Goal: Task Accomplishment & Management: Manage account settings

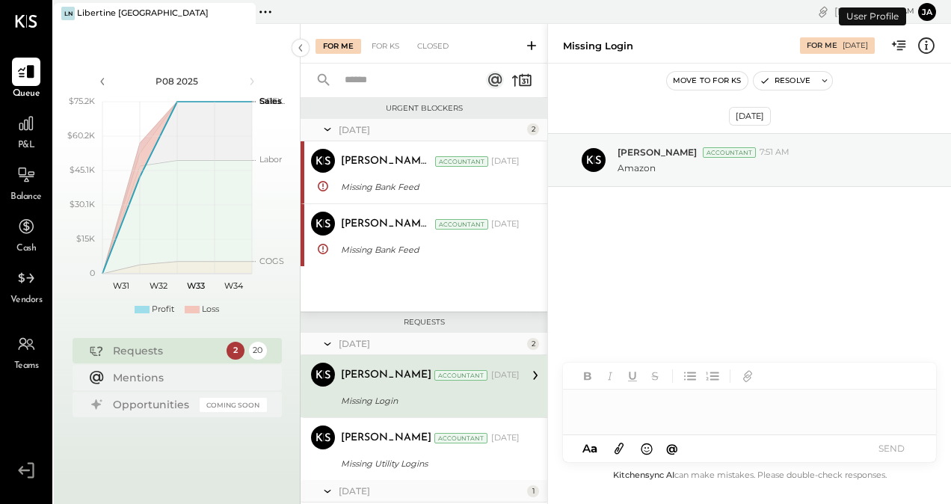
scroll to position [84, 0]
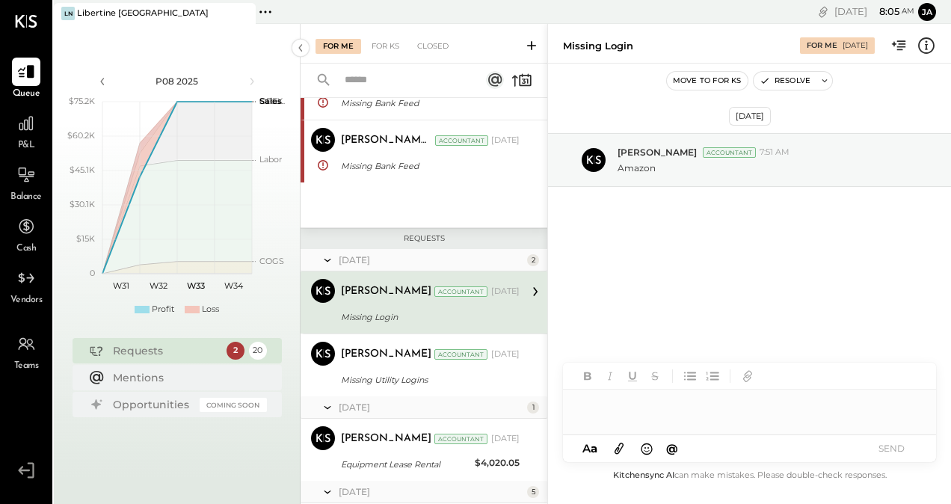
click at [203, 347] on div "Requests" at bounding box center [166, 350] width 106 height 15
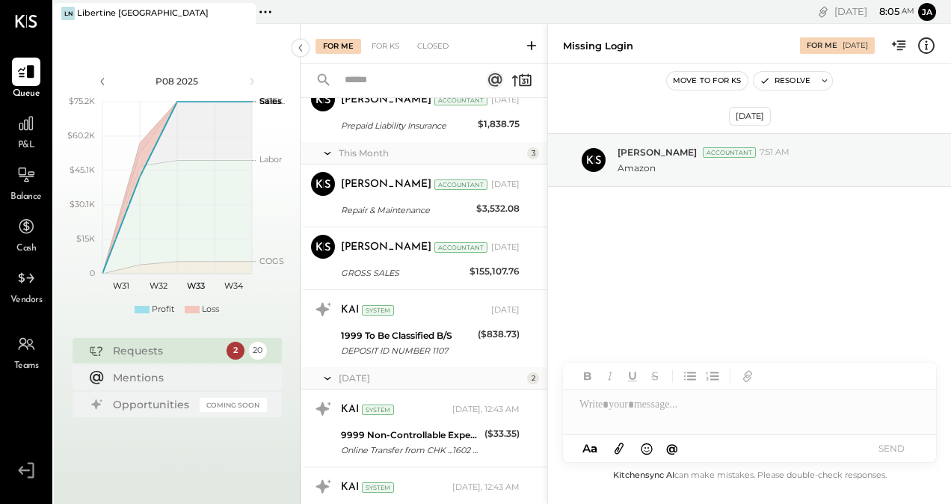
scroll to position [1188, 0]
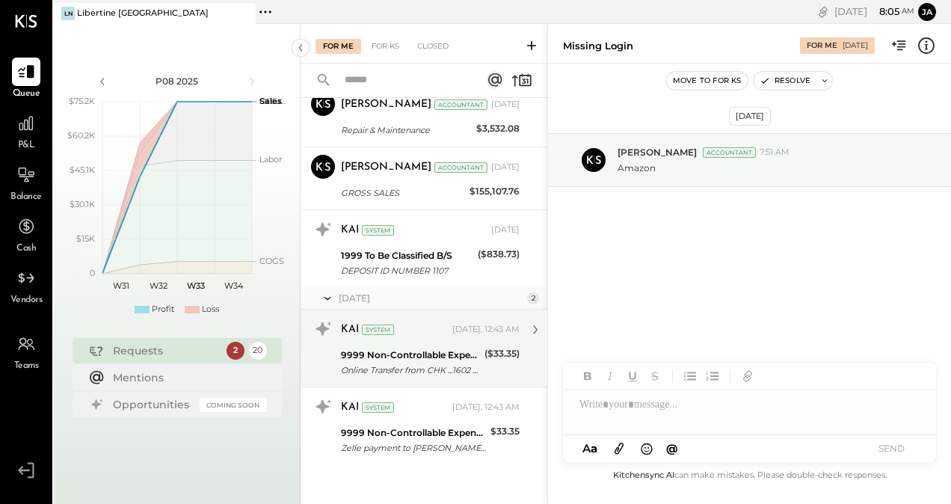
click at [398, 348] on div "9999 Non-Controllable Expenses:Other Income and Expenses:To Be Classified" at bounding box center [410, 355] width 139 height 15
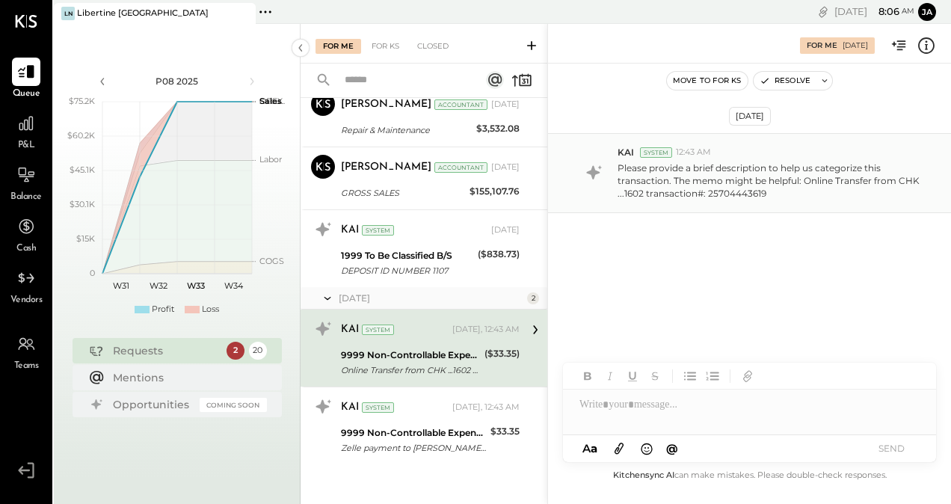
click at [665, 194] on p "Please provide a brief description to help us categorize this transaction. The …" at bounding box center [770, 180] width 306 height 38
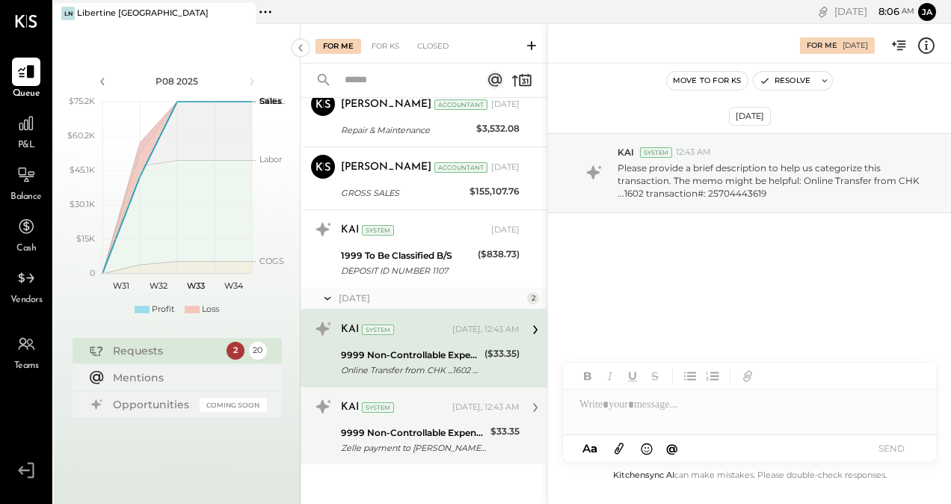
click at [445, 424] on div "9999 Non-Controllable Expenses:Other Income and Expenses:To Be Classified Zelle…" at bounding box center [413, 440] width 145 height 33
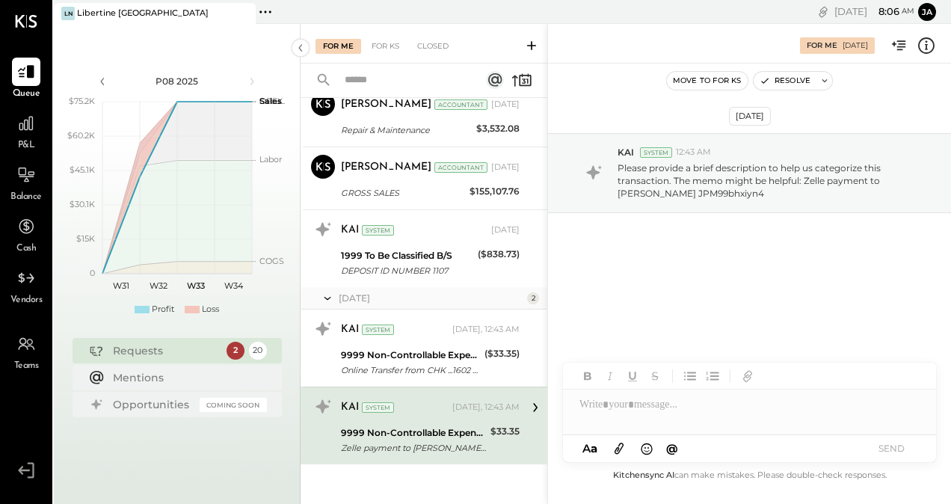
click at [451, 405] on div "KAI System [DATE], 12:43 AM" at bounding box center [430, 407] width 179 height 21
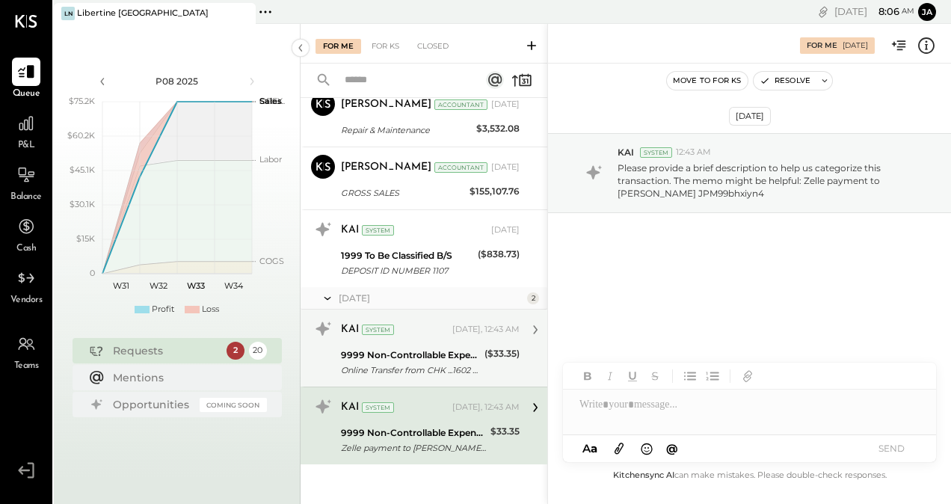
click at [448, 348] on div "9999 Non-Controllable Expenses:Other Income and Expenses:To Be Classified" at bounding box center [410, 355] width 139 height 15
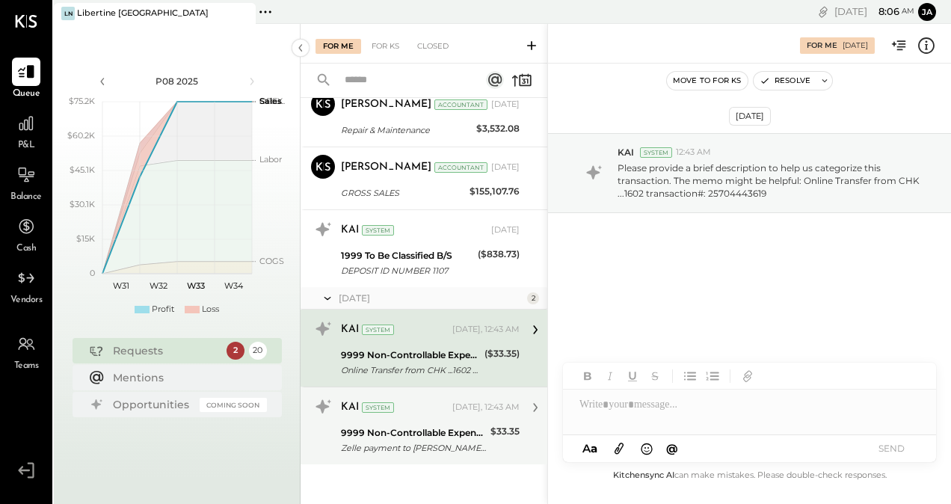
click at [429, 416] on div "KAI System [DATE], 12:43 AM" at bounding box center [430, 407] width 179 height 25
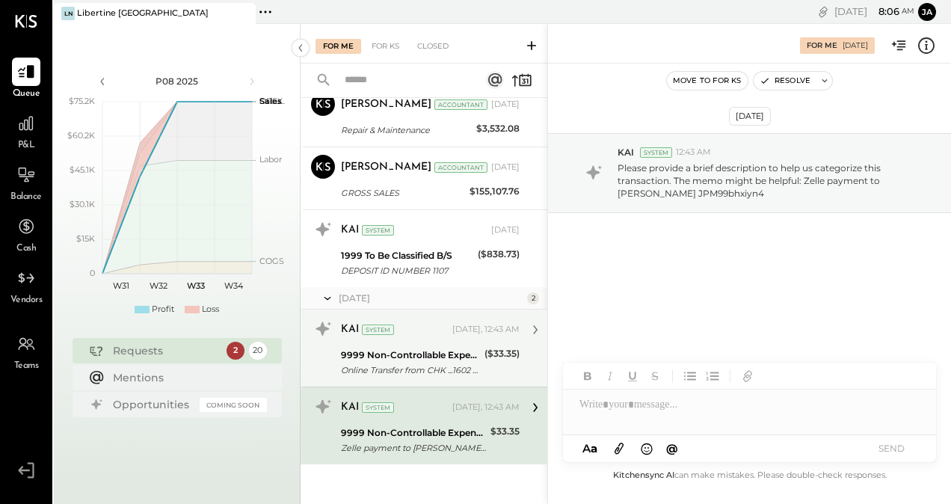
click at [427, 356] on div "9999 Non-Controllable Expenses:Other Income and Expenses:To Be Classified" at bounding box center [410, 355] width 139 height 15
